Goal: Transaction & Acquisition: Purchase product/service

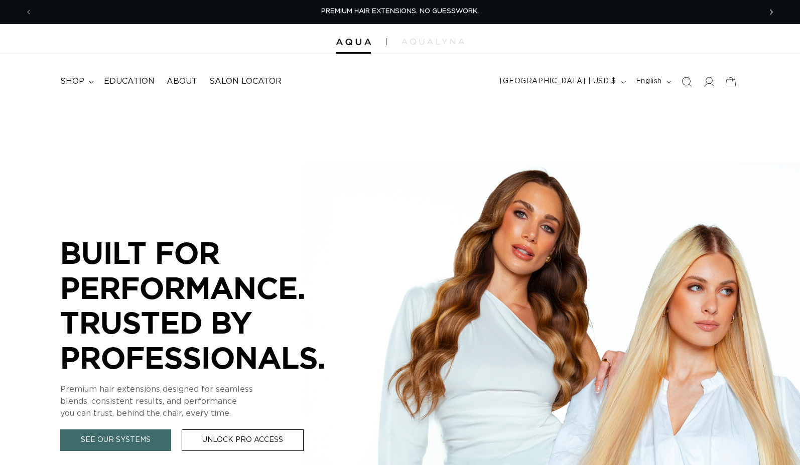
click at [767, 14] on span "Next announcement" at bounding box center [771, 12] width 10 height 10
click at [707, 77] on icon at bounding box center [708, 81] width 11 height 11
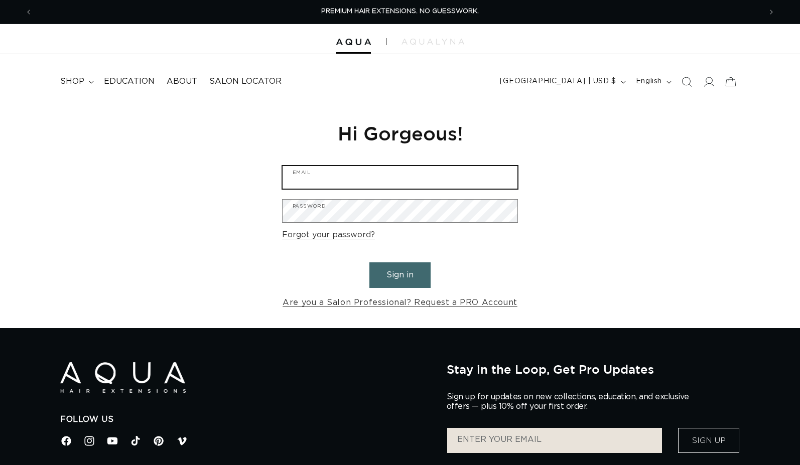
type input "ashley@salonash.com"
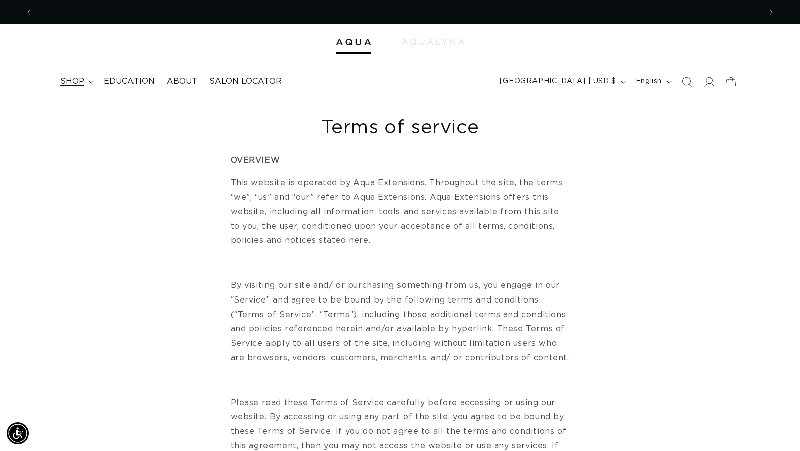
scroll to position [0, 729]
click at [83, 82] on span "shop" at bounding box center [72, 81] width 24 height 11
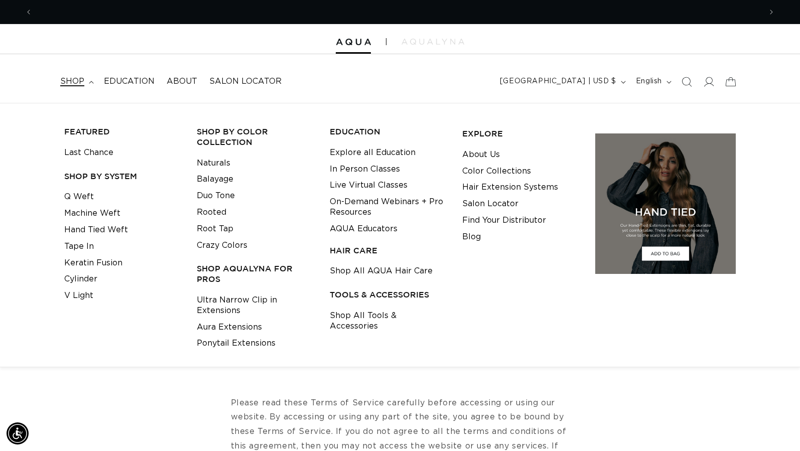
scroll to position [0, 1457]
click at [74, 192] on link "Q Weft" at bounding box center [79, 197] width 30 height 17
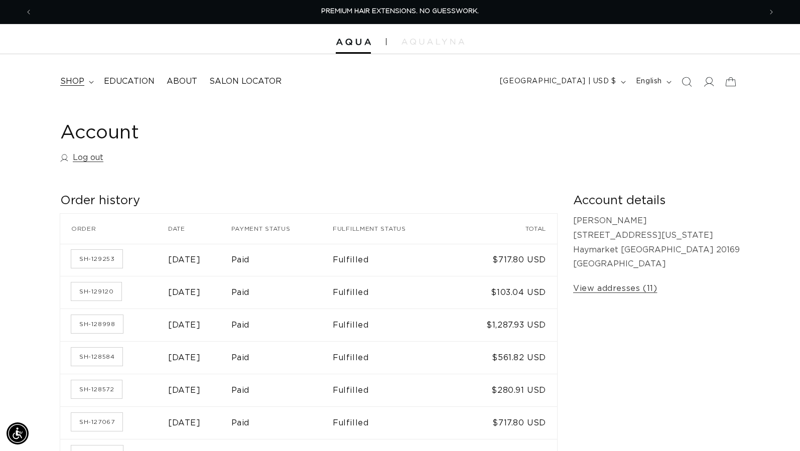
click at [76, 78] on span "shop" at bounding box center [72, 81] width 24 height 11
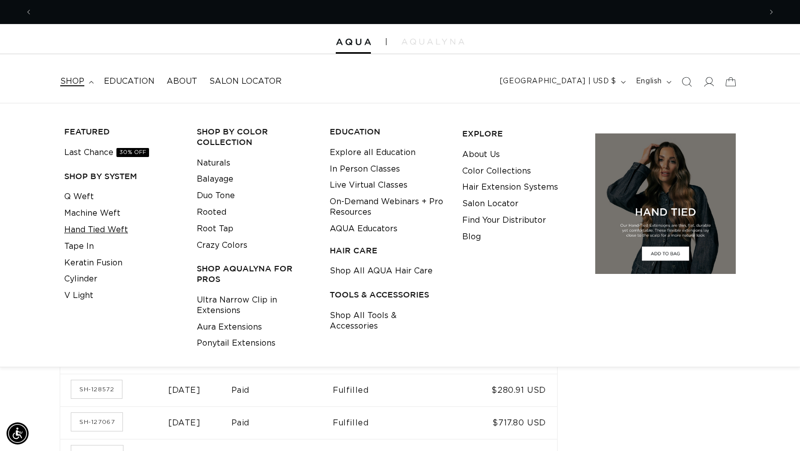
scroll to position [0, 729]
click at [89, 195] on link "Q Weft" at bounding box center [79, 197] width 30 height 17
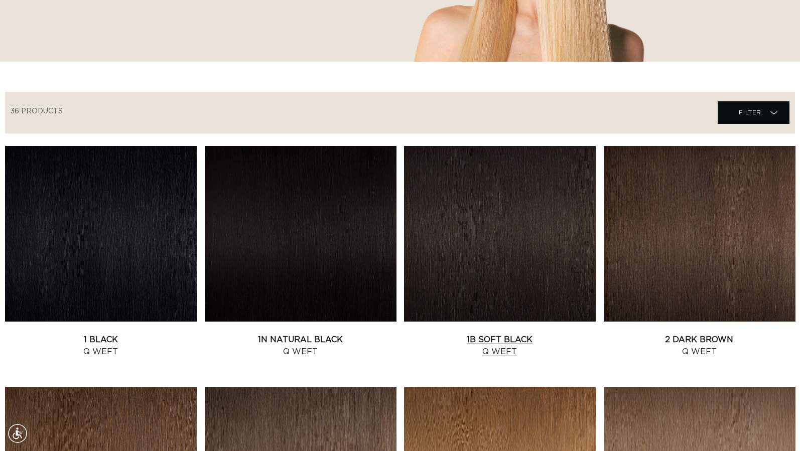
click at [494, 334] on link "1B Soft Black Q Weft" at bounding box center [500, 346] width 192 height 24
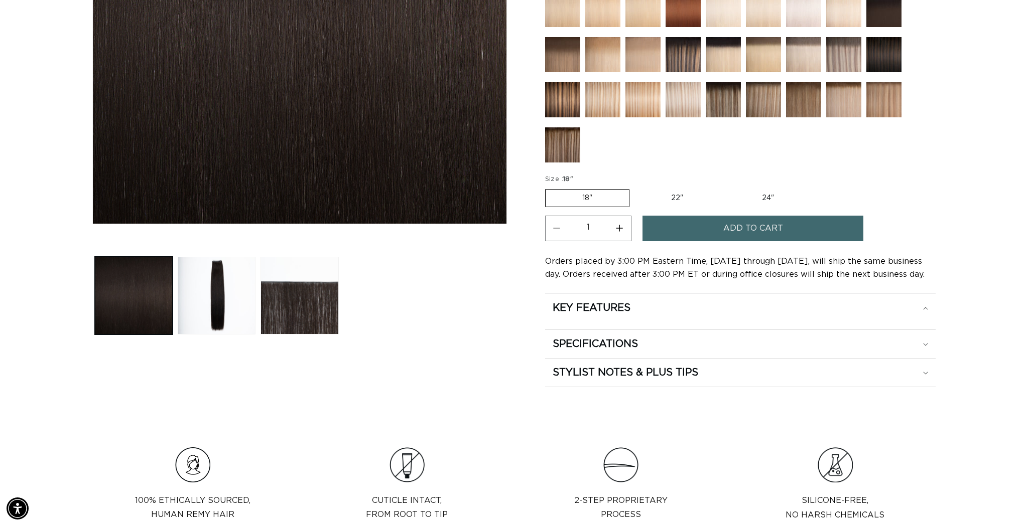
scroll to position [0, 892]
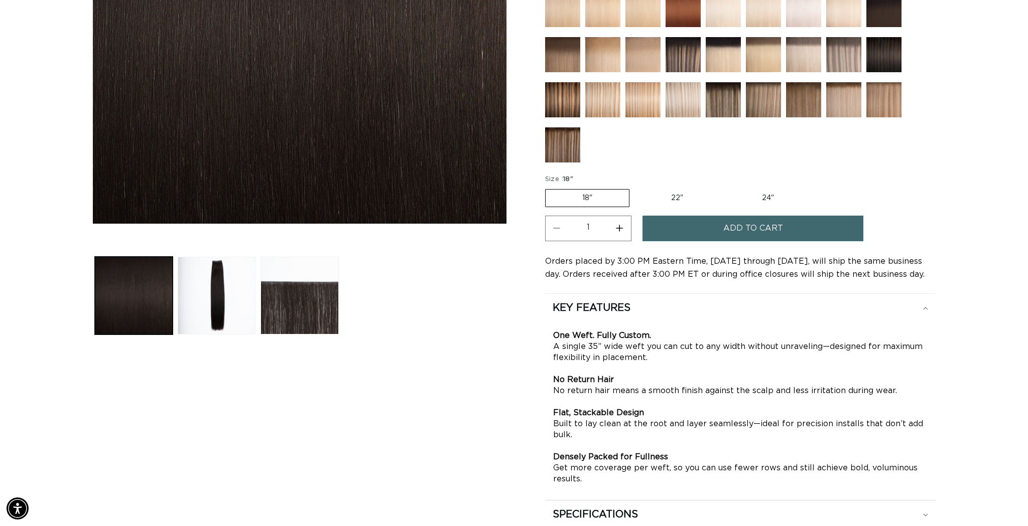
drag, startPoint x: 646, startPoint y: 189, endPoint x: 678, endPoint y: 196, distance: 32.4
click at [647, 190] on label "22" Variant sold out or unavailable" at bounding box center [676, 198] width 85 height 17
click at [635, 188] on input "22" Variant sold out or unavailable" at bounding box center [634, 187] width 1 height 1
radio input "true"
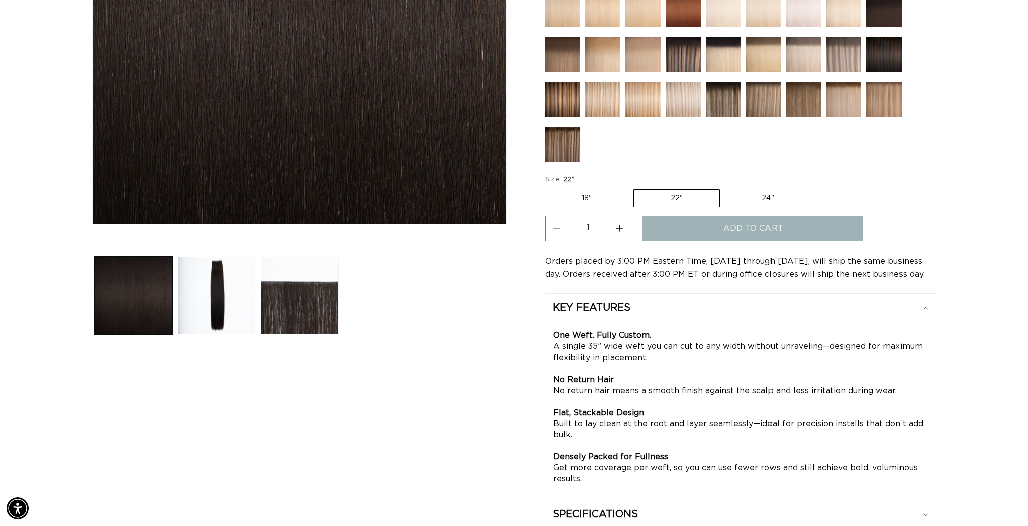
click at [678, 196] on label "22" Variant sold out or unavailable" at bounding box center [676, 198] width 86 height 18
click at [634, 188] on input "22" Variant sold out or unavailable" at bounding box center [633, 187] width 1 height 1
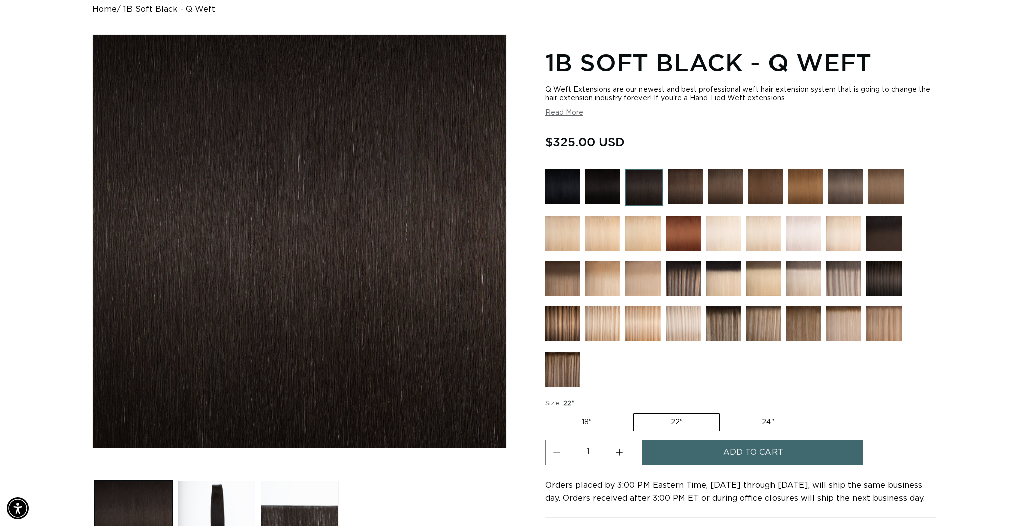
click at [586, 421] on label "18" Variant sold out or unavailable" at bounding box center [586, 422] width 83 height 17
click at [548, 412] on input "18" Variant sold out or unavailable" at bounding box center [547, 411] width 1 height 1
radio input "true"
click at [620, 451] on button "Increase quantity for 1B Soft Black - Q Weft" at bounding box center [619, 453] width 23 height 26
type input "2"
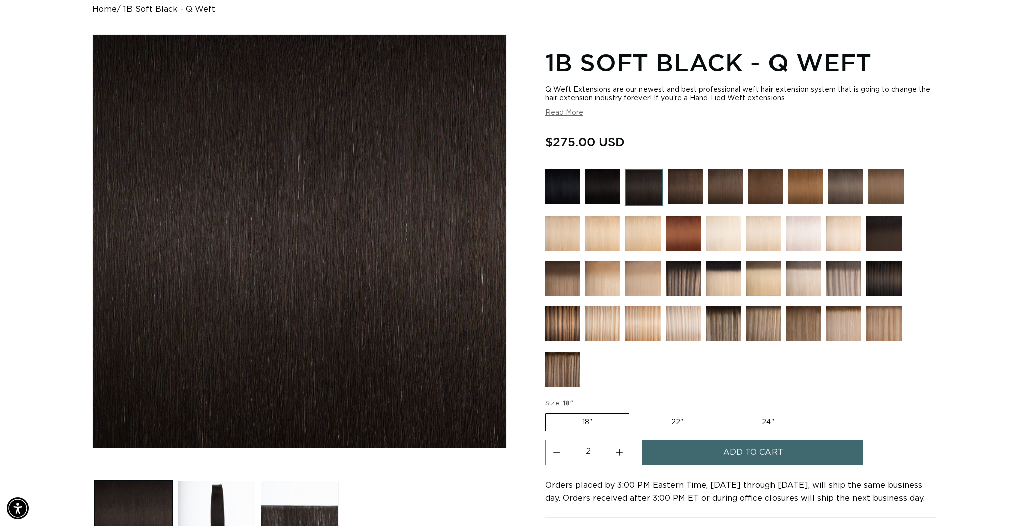
click at [721, 450] on button "Add to cart" at bounding box center [752, 453] width 221 height 26
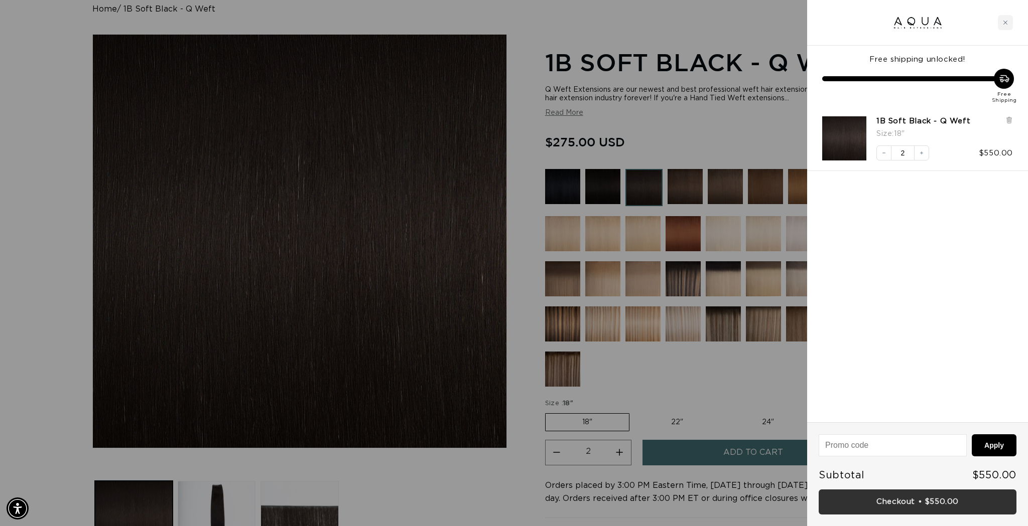
scroll to position [0, 1784]
click at [799, 451] on link "Checkout • $550.00" at bounding box center [917, 503] width 198 height 26
